Goal: Complete application form

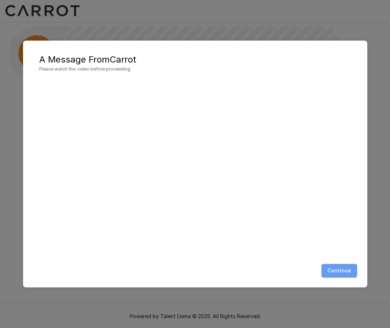
click at [339, 275] on button "Continue" at bounding box center [339, 271] width 36 height 14
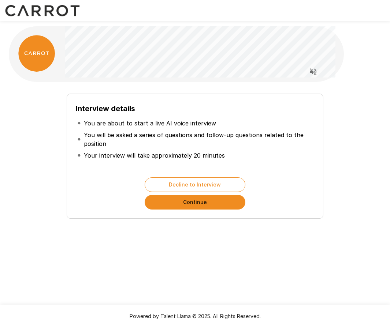
click at [209, 200] on button "Continue" at bounding box center [195, 202] width 101 height 15
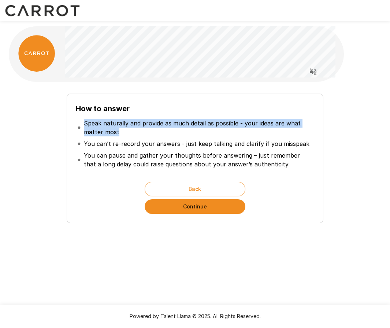
drag, startPoint x: 84, startPoint y: 122, endPoint x: 137, endPoint y: 131, distance: 53.5
click at [137, 131] on p "Speak naturally and provide as much detail as possible - your ideas are what ma…" at bounding box center [198, 128] width 229 height 18
copy p "Speak naturally and provide as much detail as possible - your ideas are what ma…"
click at [289, 214] on div "How to answer Speak naturally and provide as much detail as possible - your ide…" at bounding box center [195, 159] width 257 height 130
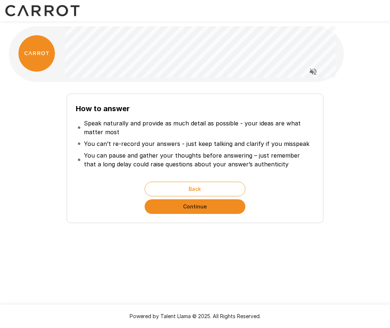
click at [202, 205] on button "Continue" at bounding box center [195, 206] width 101 height 15
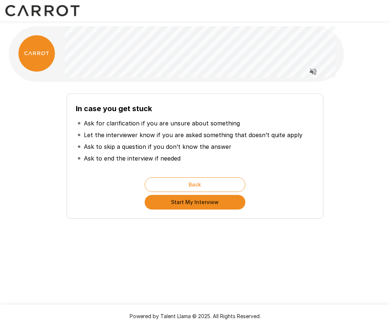
click at [195, 204] on button "Start My Interview" at bounding box center [195, 202] width 101 height 15
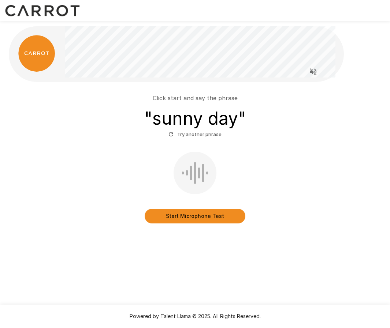
click at [185, 210] on button "Start Microphone Test" at bounding box center [195, 216] width 101 height 15
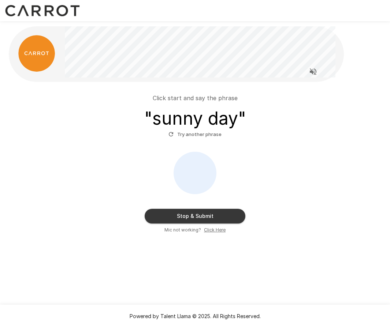
click at [214, 213] on button "Stop & Submit" at bounding box center [195, 216] width 101 height 15
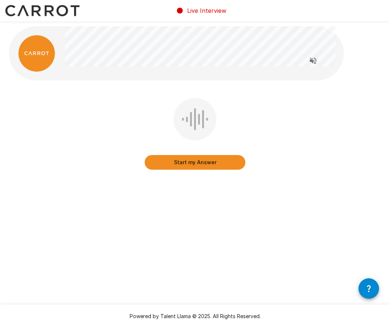
click at [210, 165] on button "Start my Answer" at bounding box center [195, 162] width 101 height 15
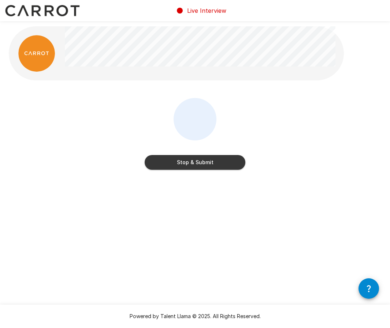
click at [227, 163] on button "Stop & Submit" at bounding box center [195, 162] width 101 height 15
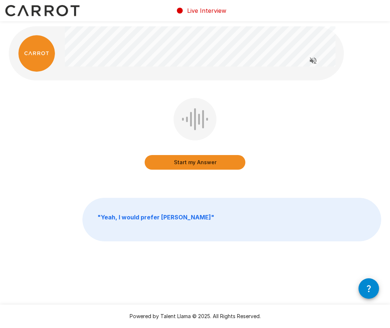
click at [221, 163] on button "Start my Answer" at bounding box center [195, 162] width 101 height 15
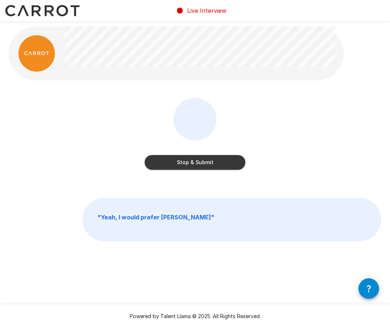
click at [228, 159] on button "Stop & Submit" at bounding box center [195, 162] width 101 height 15
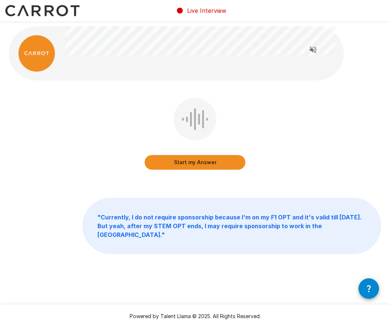
click at [229, 166] on button "Start my Answer" at bounding box center [195, 162] width 101 height 15
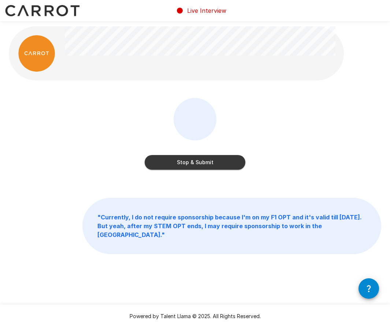
click at [222, 158] on button "Stop & Submit" at bounding box center [195, 162] width 101 height 15
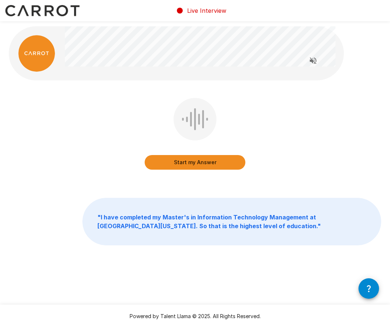
click at [204, 164] on button "Start my Answer" at bounding box center [195, 162] width 101 height 15
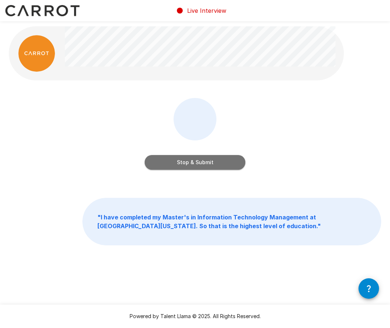
click at [212, 160] on button "Stop & Submit" at bounding box center [195, 162] width 101 height 15
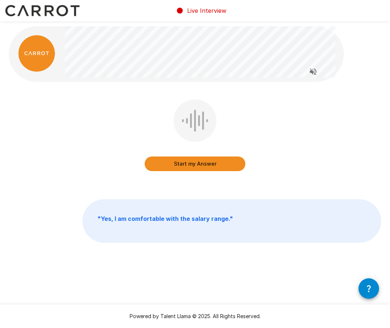
click at [228, 161] on button "Start my Answer" at bounding box center [195, 164] width 101 height 15
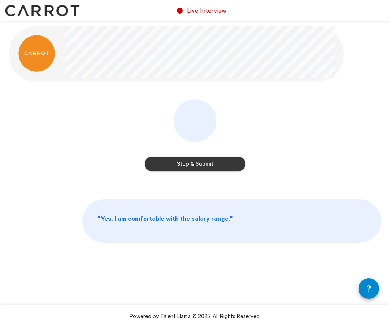
click at [223, 162] on button "Stop & Submit" at bounding box center [195, 164] width 101 height 15
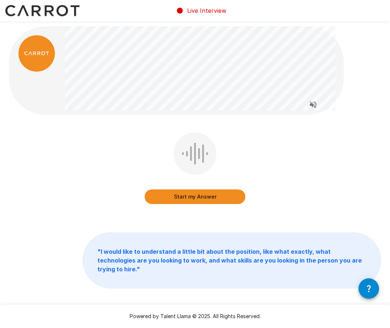
click at [212, 198] on button "Start my Answer" at bounding box center [195, 197] width 101 height 15
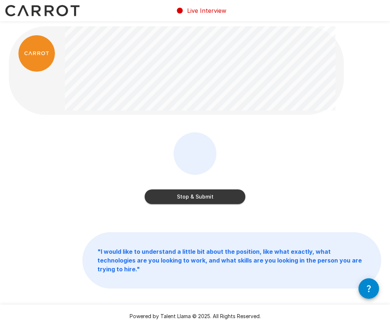
click at [231, 198] on button "Stop & Submit" at bounding box center [195, 197] width 101 height 15
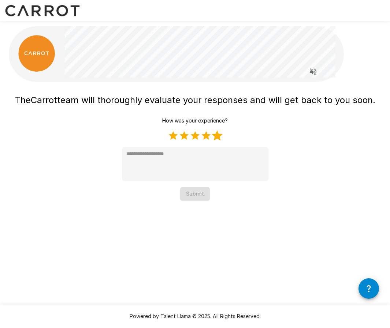
click at [215, 133] on label "5 Stars" at bounding box center [217, 135] width 11 height 11
type textarea "*"
click at [195, 196] on button "Submit" at bounding box center [195, 194] width 30 height 14
